Goal: Task Accomplishment & Management: Complete application form

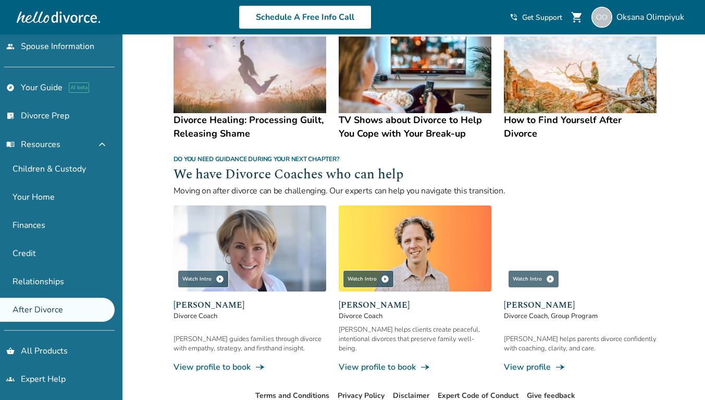
scroll to position [880, 0]
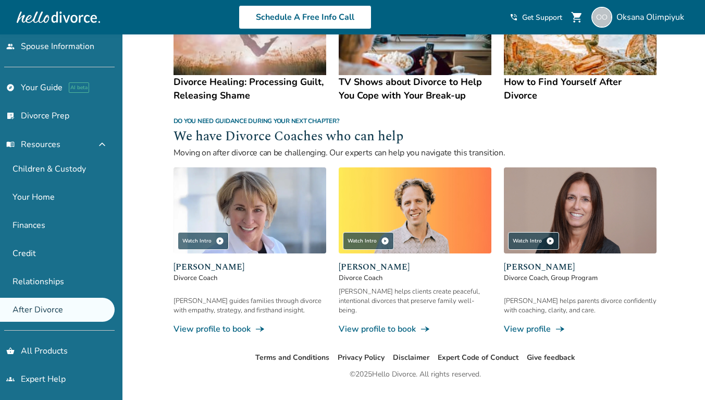
click at [44, 369] on link "groups Expert Help" at bounding box center [57, 379] width 115 height 24
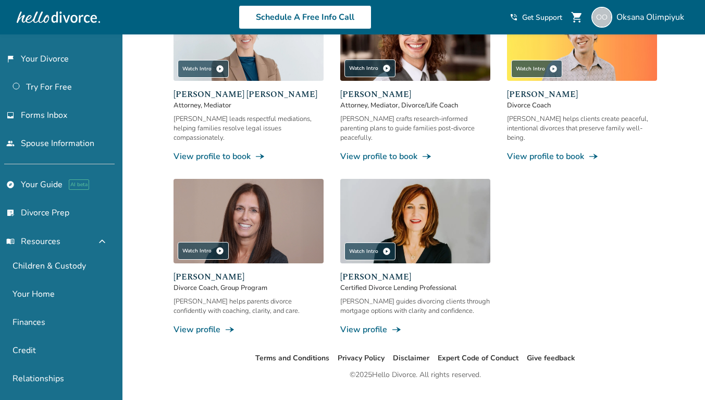
click at [638, 16] on span "[PERSON_NAME]" at bounding box center [653, 16] width 72 height 11
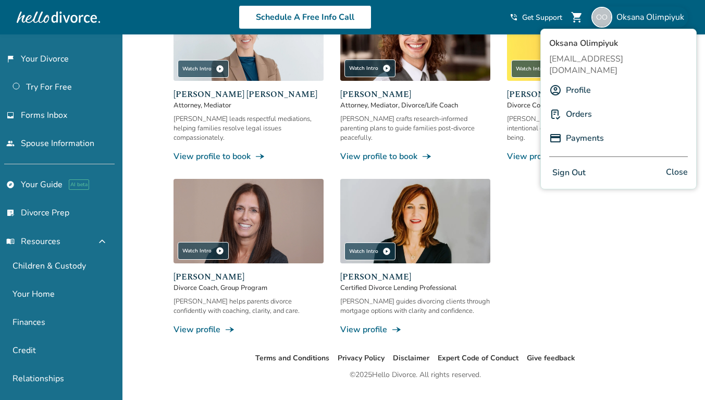
click at [586, 128] on link "Payments" at bounding box center [585, 138] width 38 height 20
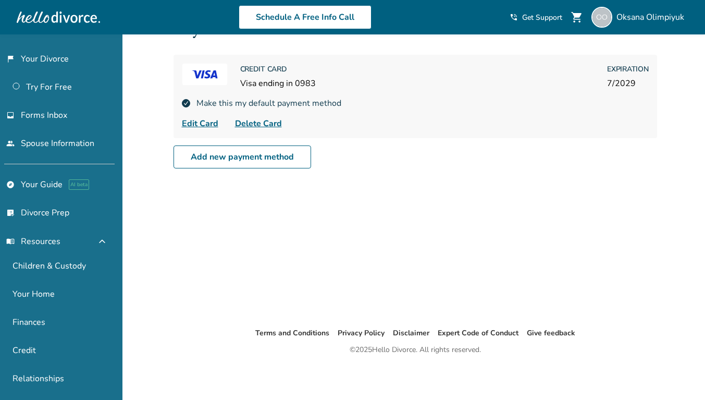
click at [656, 9] on div "[PERSON_NAME]" at bounding box center [640, 17] width 97 height 21
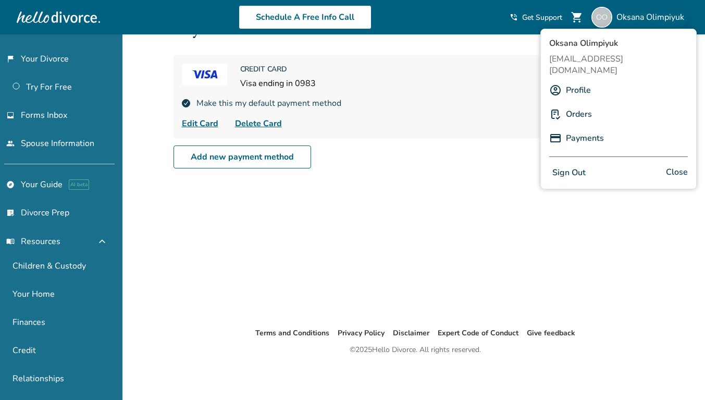
click at [589, 104] on link "Orders" at bounding box center [579, 114] width 26 height 20
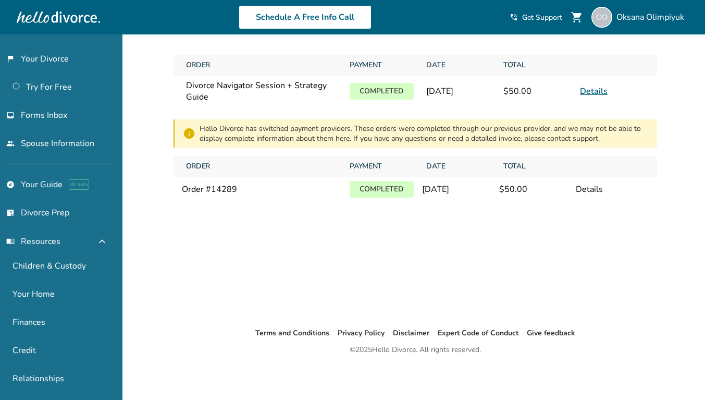
click at [595, 95] on link "Details" at bounding box center [594, 91] width 28 height 11
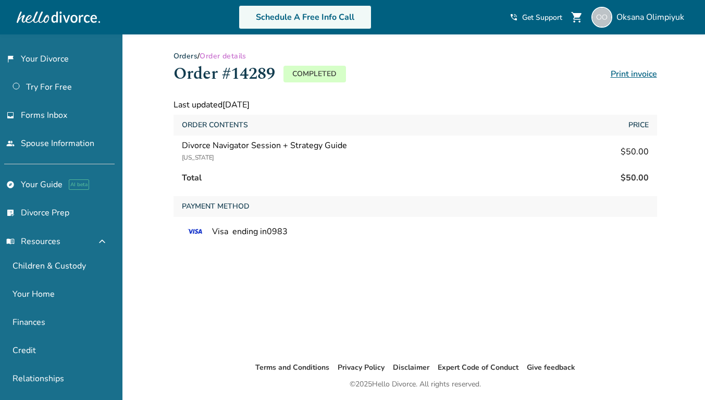
click at [319, 13] on link "Schedule A Free Info Call" at bounding box center [305, 17] width 133 height 24
click at [649, 18] on span "[PERSON_NAME]" at bounding box center [653, 16] width 72 height 11
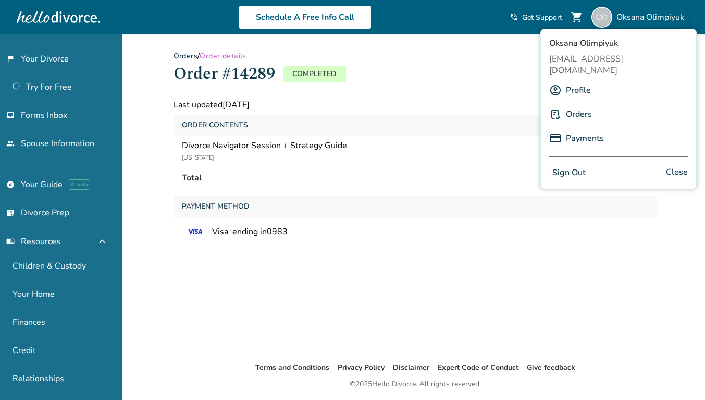
click at [570, 105] on link "Orders" at bounding box center [579, 114] width 26 height 20
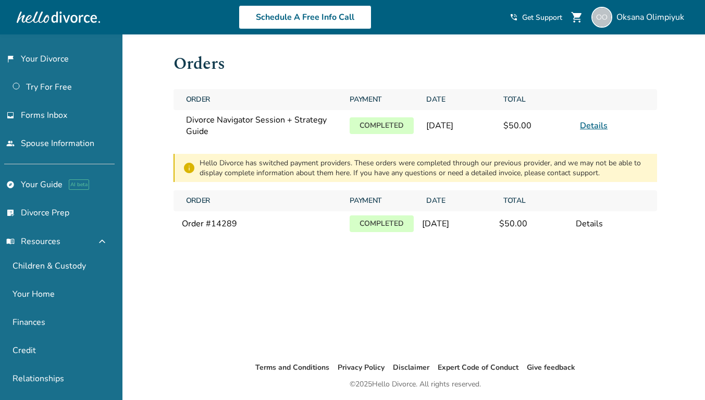
click at [29, 61] on link "flag_2 Your Divorce" at bounding box center [57, 59] width 115 height 24
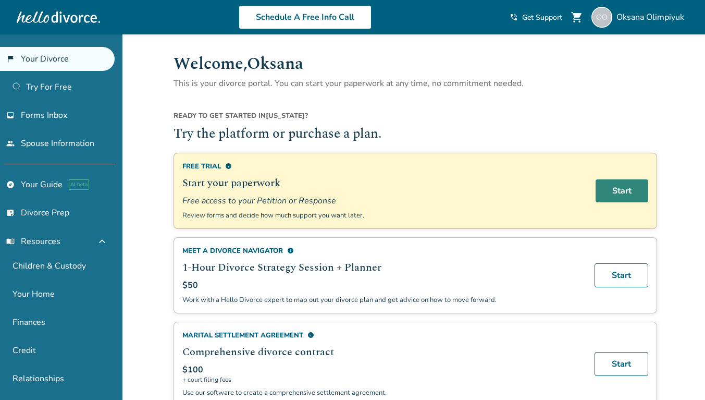
click at [621, 195] on link "Start" at bounding box center [622, 190] width 53 height 23
